Goal: Information Seeking & Learning: Learn about a topic

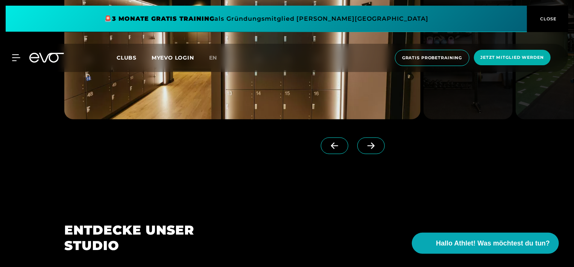
scroll to position [678, 0]
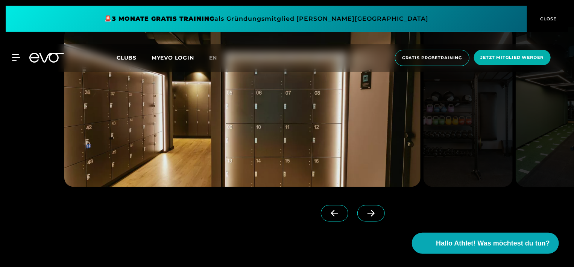
click at [125, 56] on span "Clubs" at bounding box center [127, 57] width 20 height 7
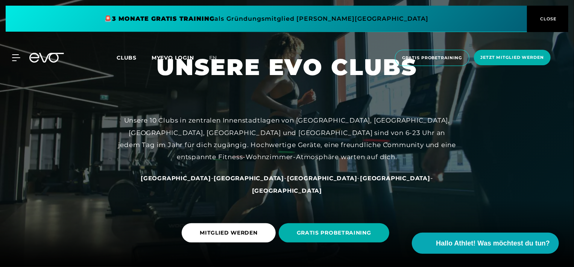
click at [287, 181] on span "[GEOGRAPHIC_DATA]" at bounding box center [322, 177] width 70 height 7
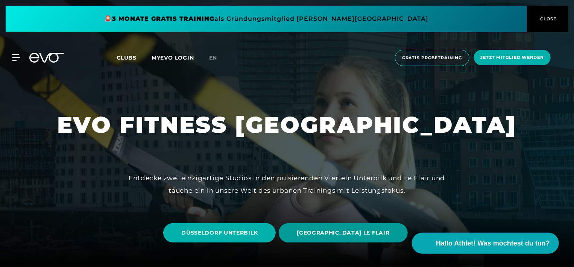
click at [346, 234] on span "[GEOGRAPHIC_DATA] LE FLAIR" at bounding box center [343, 233] width 93 height 8
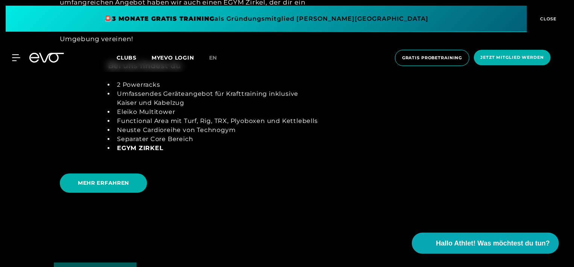
scroll to position [1431, 0]
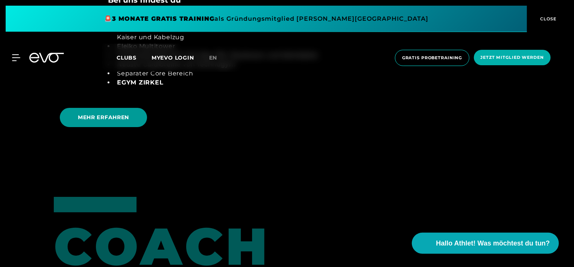
click at [106, 112] on span "MEHR ERFAHREN" at bounding box center [103, 117] width 87 height 19
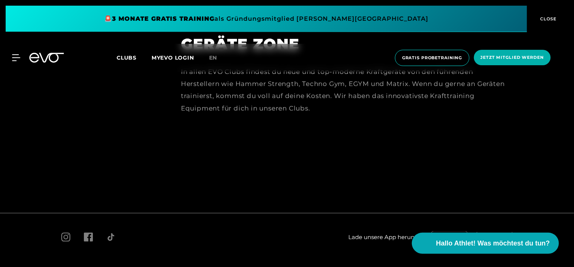
scroll to position [3282, 0]
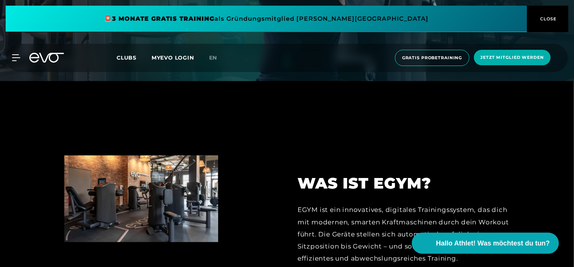
scroll to position [226, 0]
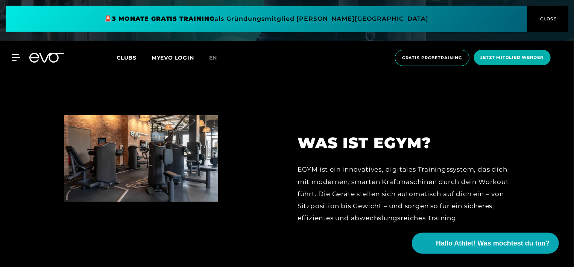
click at [158, 153] on img at bounding box center [141, 158] width 154 height 87
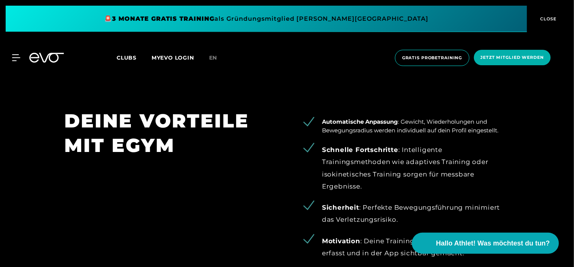
scroll to position [339, 0]
